Goal: Task Accomplishment & Management: Use online tool/utility

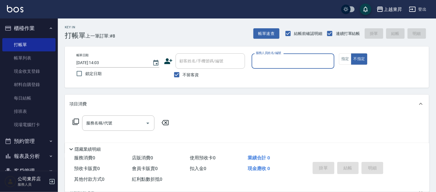
click at [185, 74] on span "不留客資" at bounding box center [191, 75] width 16 height 6
click at [183, 74] on input "不留客資" at bounding box center [177, 75] width 12 height 12
checkbox input "false"
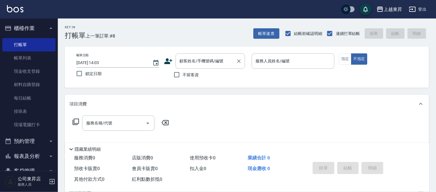
click at [194, 62] on input "顧客姓名/手機號碼/編號" at bounding box center [206, 61] width 56 height 10
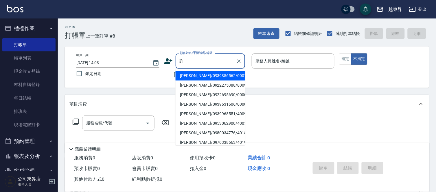
click at [220, 102] on li "[PERSON_NAME]/0939631606/00004" at bounding box center [210, 105] width 69 height 10
type input "[PERSON_NAME]/0939631606/00004"
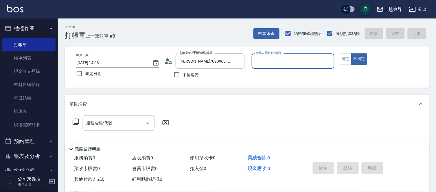
type input "支援-19"
click at [126, 123] on input "服務名稱/代號" at bounding box center [114, 123] width 58 height 10
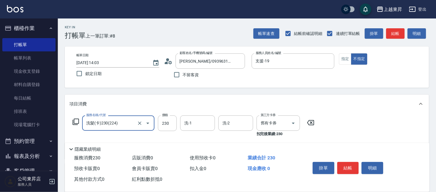
type input "洗髮(卡)230(224)"
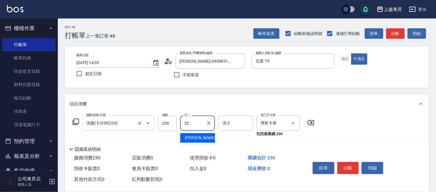
type input "[PERSON_NAME]-22"
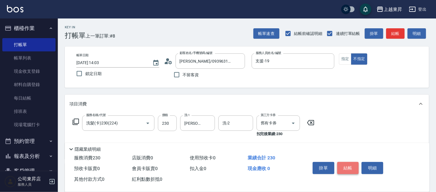
click at [345, 166] on button "結帳" at bounding box center [348, 168] width 22 height 12
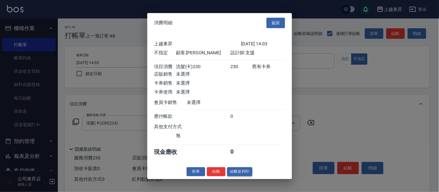
click at [236, 173] on button "結帳並列印" at bounding box center [239, 171] width 25 height 9
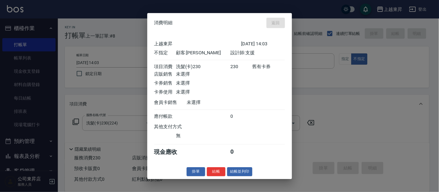
type input "[DATE] 14:54"
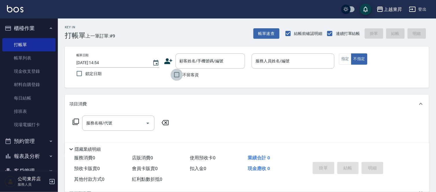
click at [182, 71] on input "不留客資" at bounding box center [177, 75] width 12 height 12
checkbox input "true"
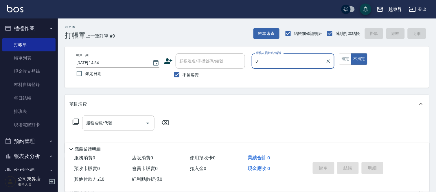
type input "0"
type input "支援-19"
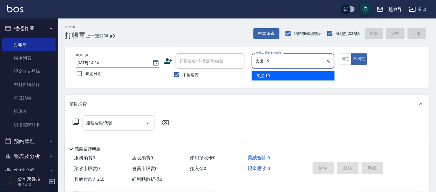
type button "false"
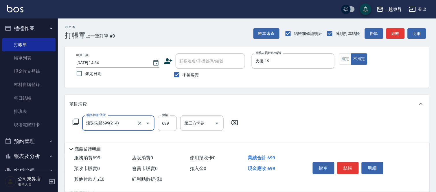
type input "滾珠洗髪699(214)"
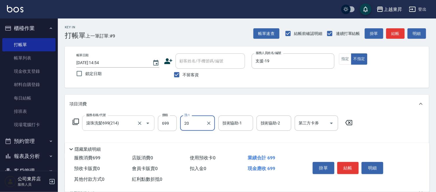
type input "林芯彤-20"
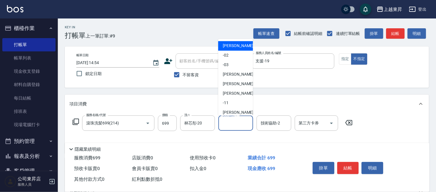
click at [227, 123] on div "技術協助-1 技術協助-1" at bounding box center [235, 123] width 35 height 15
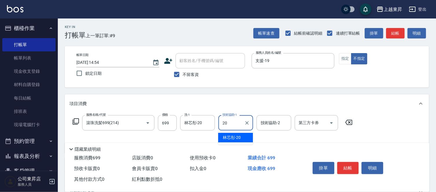
type input "林芯彤-20"
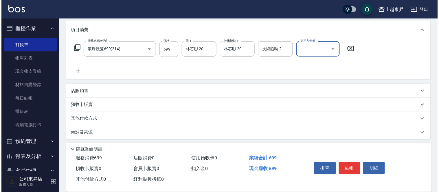
scroll to position [76, 0]
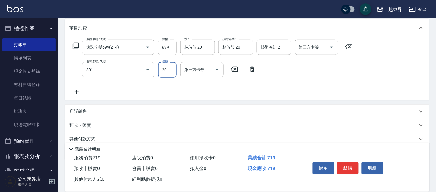
type input "潤絲(801)"
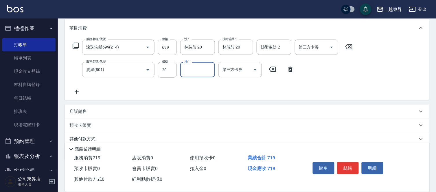
type input "3"
click at [171, 69] on input "2" at bounding box center [167, 70] width 19 height 16
click at [166, 76] on input "0" at bounding box center [167, 70] width 19 height 16
drag, startPoint x: 164, startPoint y: 73, endPoint x: 157, endPoint y: 72, distance: 6.9
click at [157, 72] on div "服務名稱/代號 [PERSON_NAME](801) 服務名稱/代號 價格 0 價格 洗-1 洗-1 第三方卡券 第三方卡券" at bounding box center [183, 70] width 228 height 16
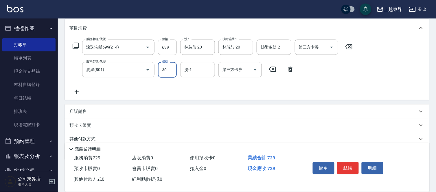
type input "30"
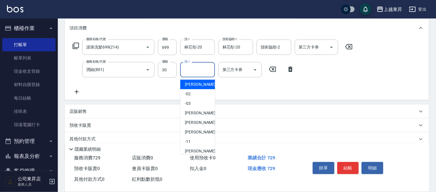
click at [195, 74] on input "洗-1" at bounding box center [197, 70] width 29 height 10
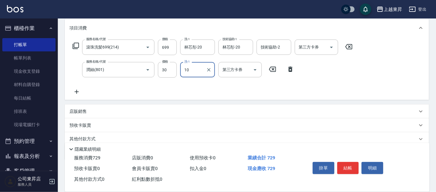
type input "1"
type input "林芯彤-20"
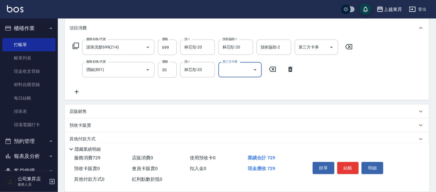
click at [358, 172] on div "掛單 結帳 明細" at bounding box center [347, 169] width 75 height 18
click at [346, 167] on button "結帳" at bounding box center [348, 168] width 22 height 12
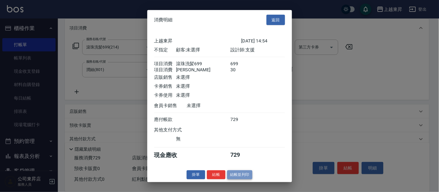
click at [236, 175] on button "結帳並列印" at bounding box center [239, 175] width 25 height 9
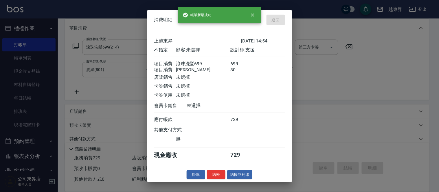
type input "[DATE] 15:13"
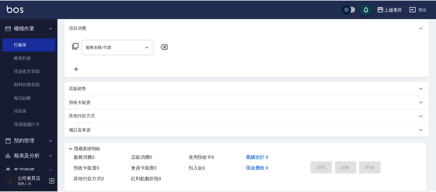
scroll to position [0, 0]
